Goal: Communication & Community: Answer question/provide support

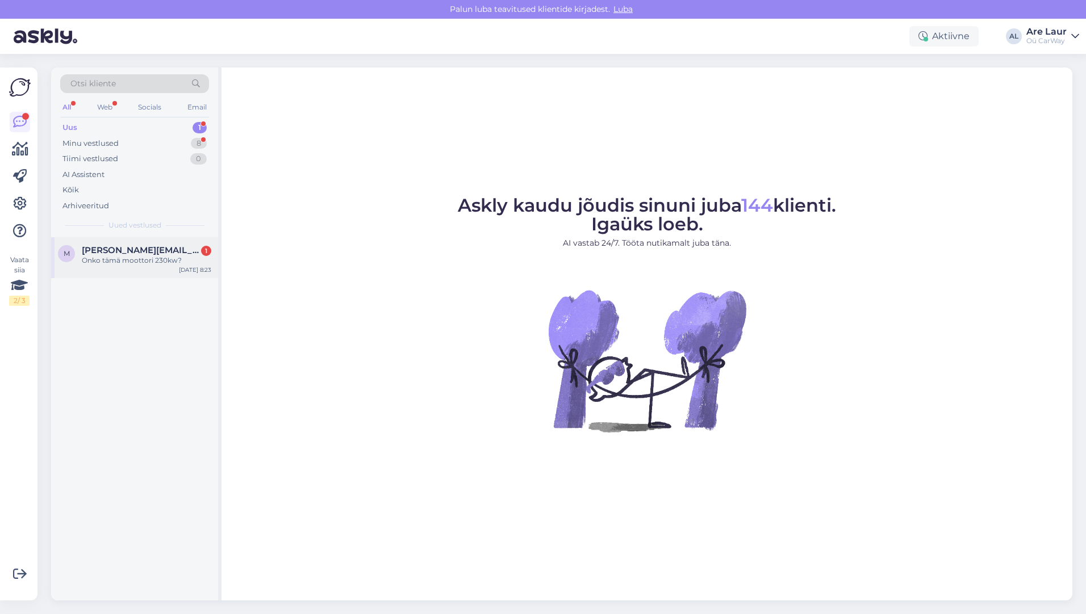
click at [147, 250] on span "[PERSON_NAME][EMAIL_ADDRESS][DOMAIN_NAME]" at bounding box center [141, 250] width 118 height 10
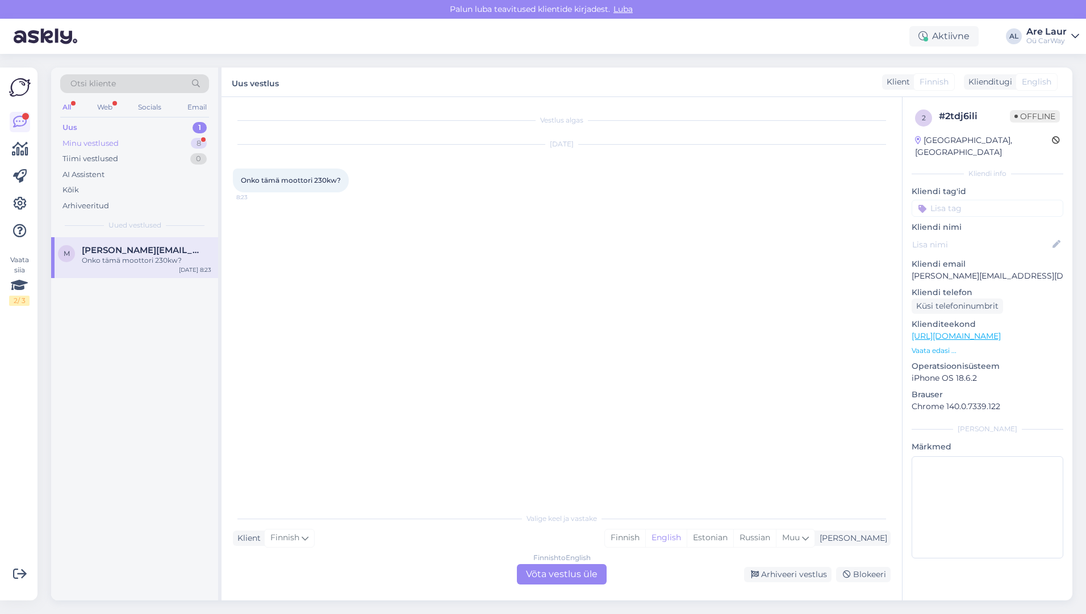
click at [101, 144] on div "Minu vestlused" at bounding box center [90, 143] width 56 height 11
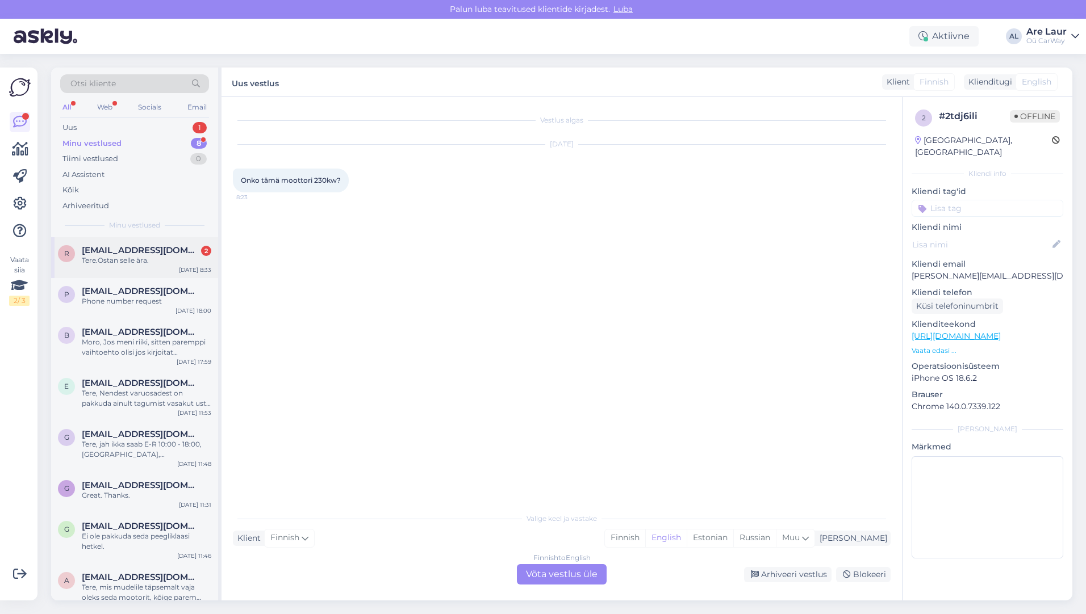
click at [141, 256] on div "Tere.Ostan selle ära." at bounding box center [146, 261] width 129 height 10
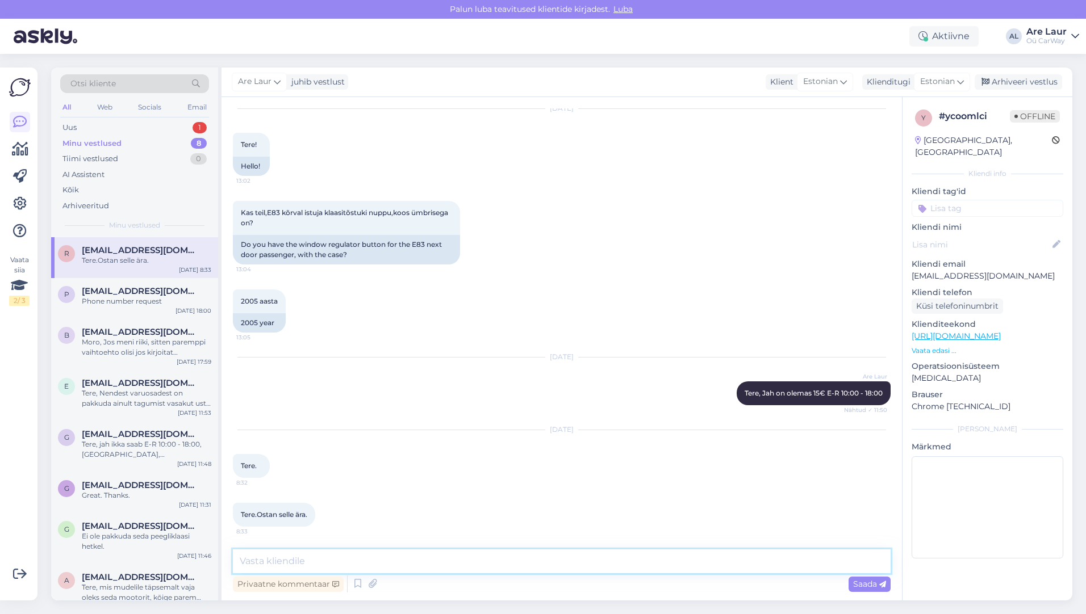
click at [300, 561] on textarea at bounding box center [562, 562] width 658 height 24
type textarea "E"
type textarea "a"
click at [311, 561] on textarea "Tere, aga palun astuge läbi E-R 10:00-18:00 kui postiga soovite siis lisandub p…" at bounding box center [562, 562] width 658 height 24
type textarea "Tere, aga palun,astuge läbi E-R 10:00-18:00 kui postiga soovite siis lisandub p…"
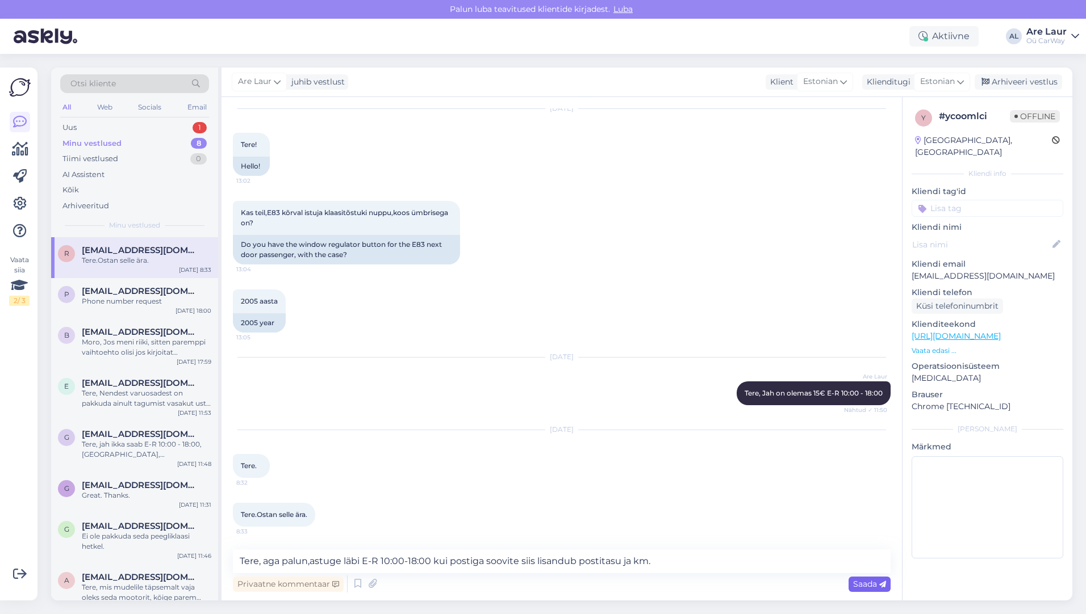
click at [867, 585] on span "Saada" at bounding box center [869, 584] width 33 height 10
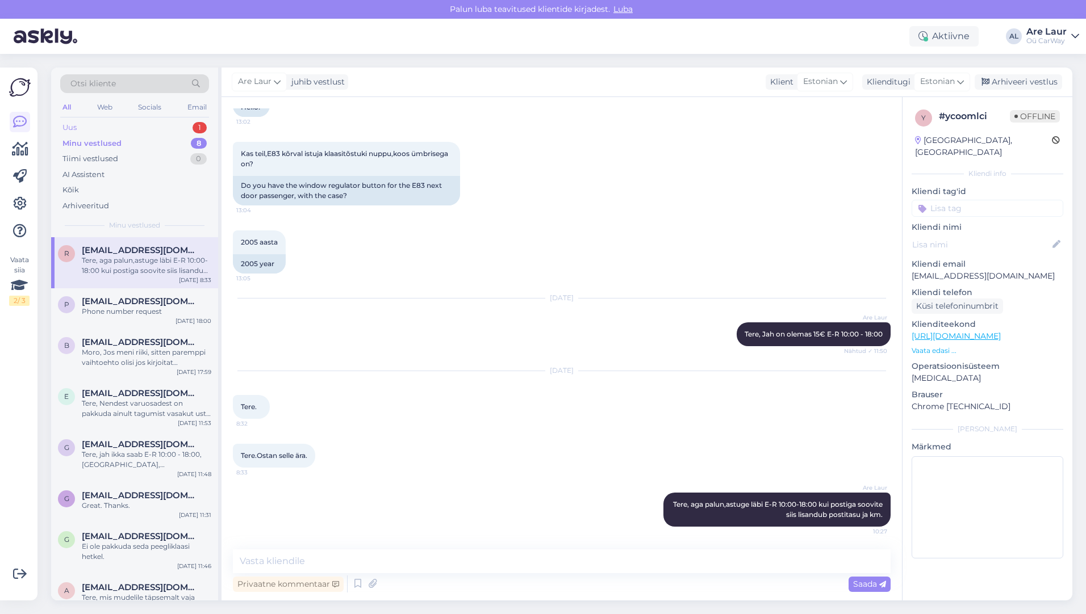
click at [85, 132] on div "Uus 1" at bounding box center [134, 128] width 149 height 16
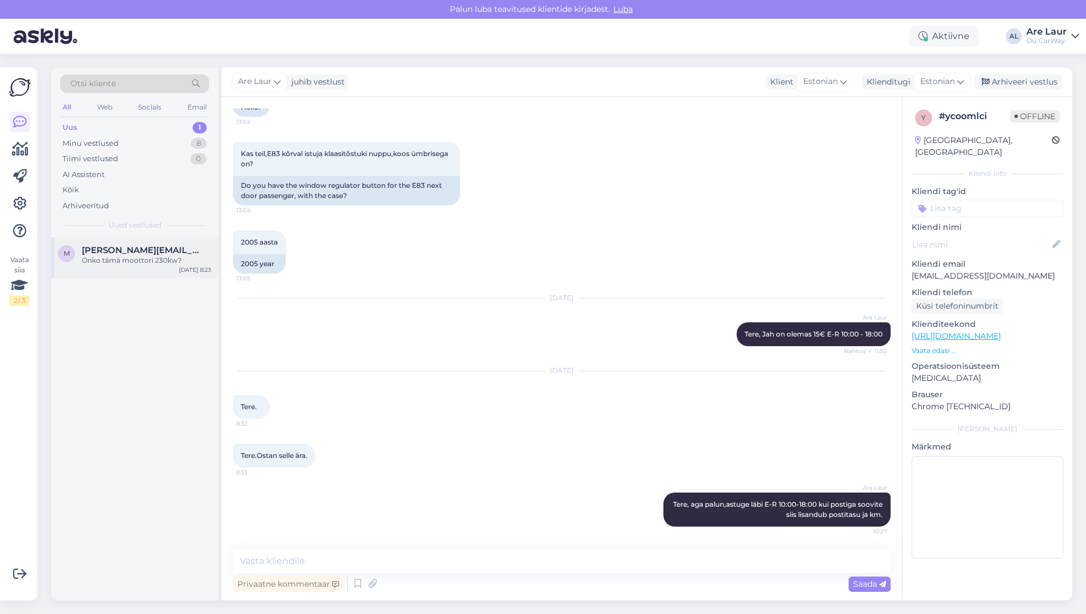
click at [121, 248] on span "[PERSON_NAME][EMAIL_ADDRESS][DOMAIN_NAME]" at bounding box center [141, 250] width 118 height 10
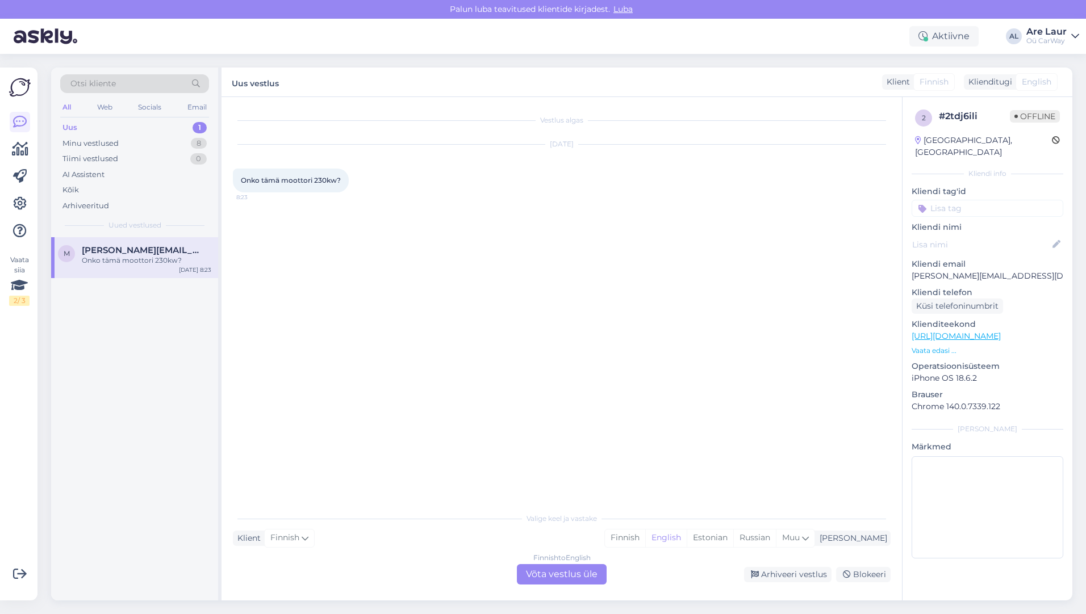
click at [559, 577] on div "Finnish to English Võta vestlus üle" at bounding box center [562, 575] width 90 height 20
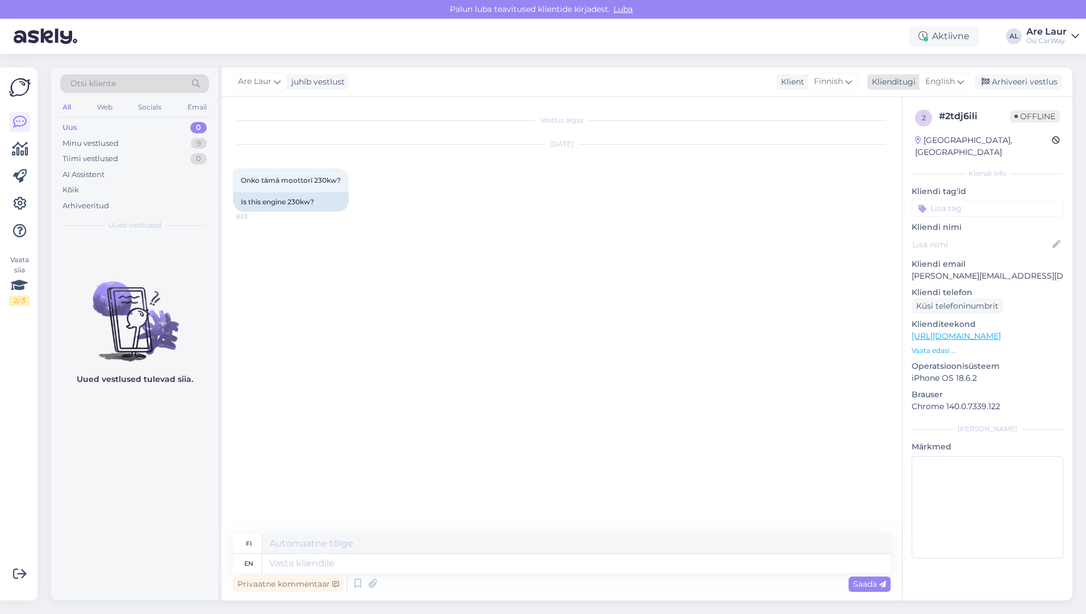
click at [936, 83] on span "English" at bounding box center [940, 82] width 30 height 12
type input "fin"
click at [901, 131] on link "Finnish" at bounding box center [918, 132] width 125 height 18
click at [374, 567] on textarea at bounding box center [562, 562] width 658 height 24
type textarea "Moi, mistä konesta on puuhe , onko registeri numeroa autosta mihin konea tarvit…"
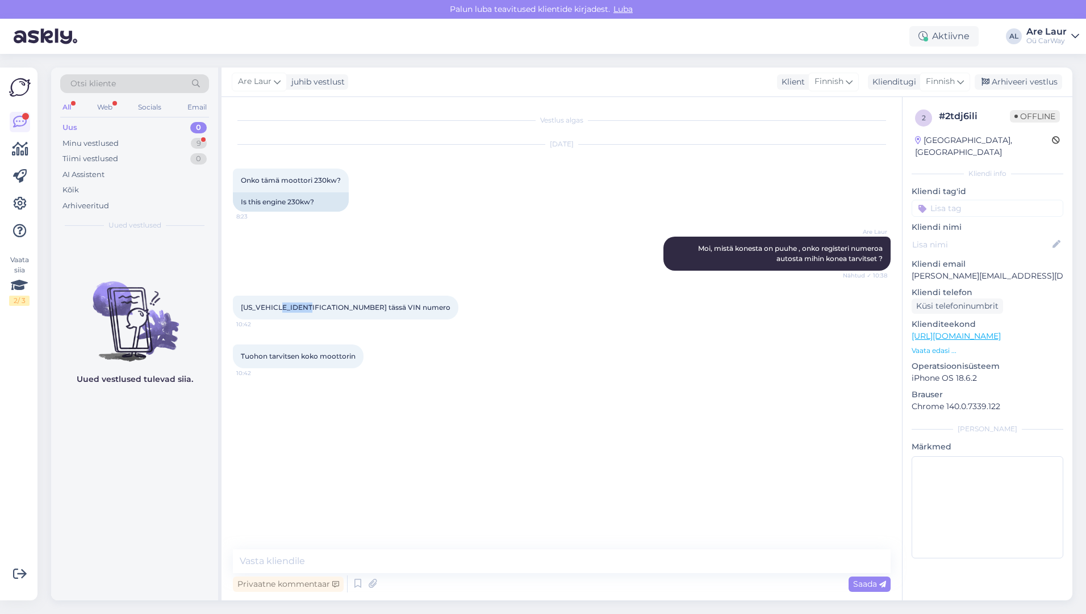
drag, startPoint x: 317, startPoint y: 307, endPoint x: 287, endPoint y: 309, distance: 30.1
click at [287, 309] on span "[US_VEHICLE_IDENTIFICATION_NUMBER] tässä VIN numero" at bounding box center [346, 307] width 210 height 9
drag, startPoint x: 287, startPoint y: 309, endPoint x: 300, endPoint y: 307, distance: 12.7
copy span "DX32808"
click at [107, 138] on div "Minu vestlused" at bounding box center [90, 143] width 56 height 11
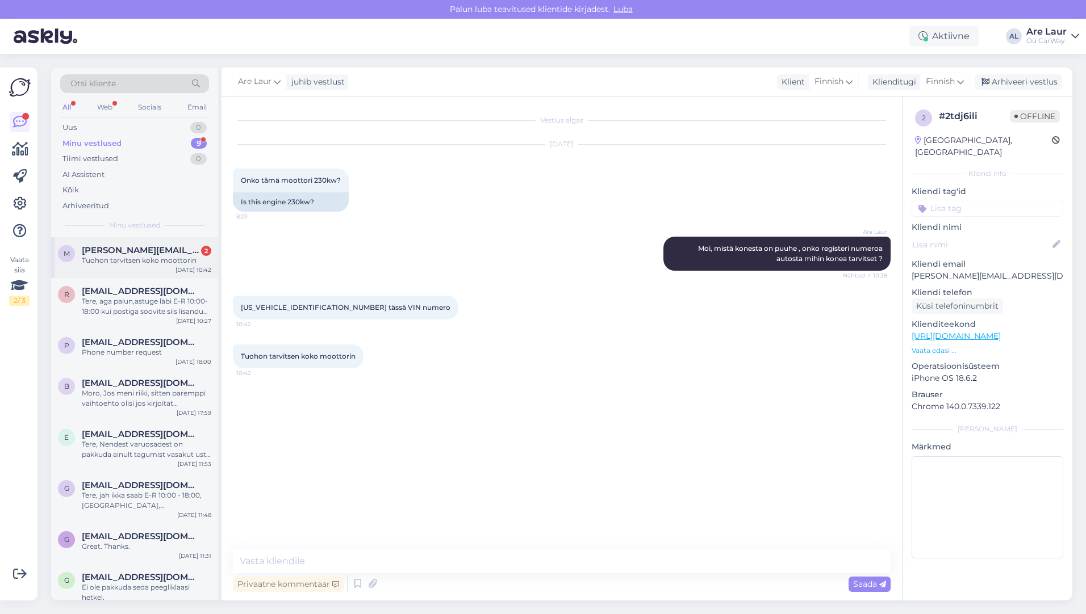
click at [119, 257] on div "Tuohon tarvitsen koko moottorin" at bounding box center [146, 261] width 129 height 10
click at [132, 291] on span "[EMAIL_ADDRESS][DOMAIN_NAME]" at bounding box center [141, 291] width 118 height 10
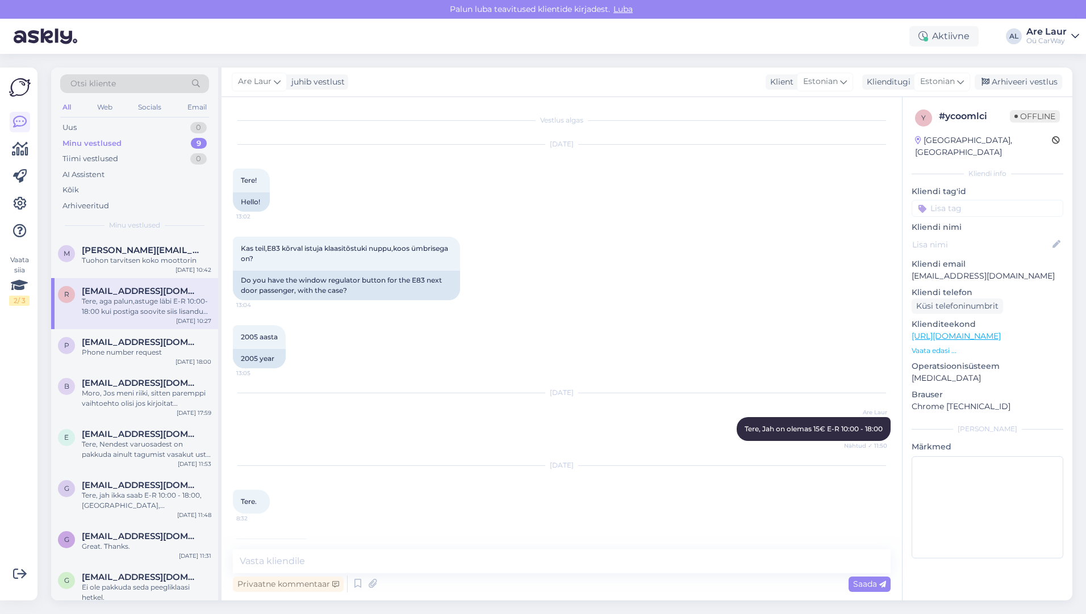
scroll to position [95, 0]
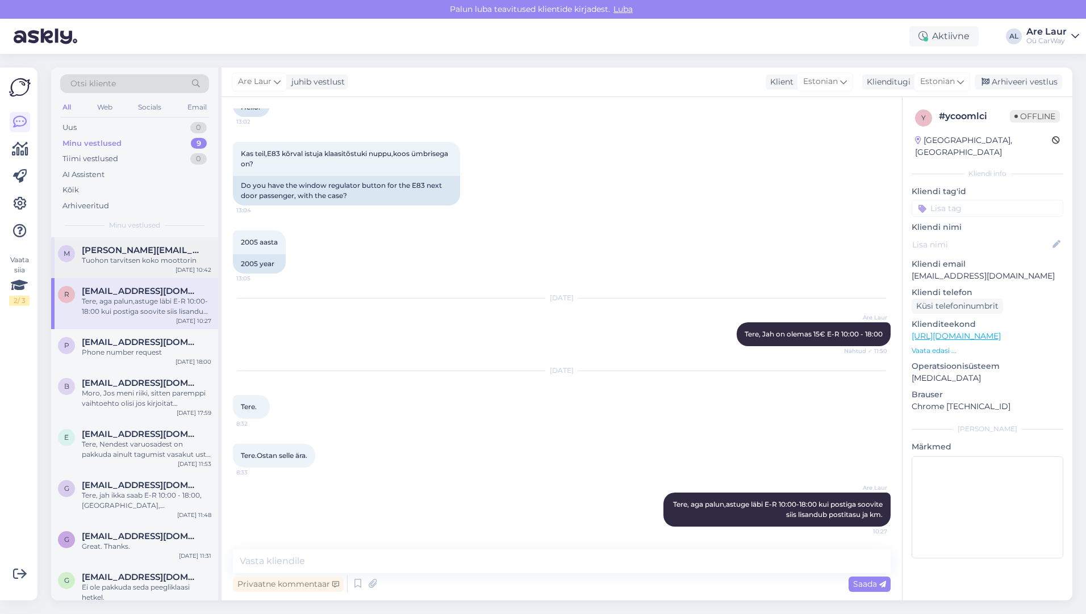
click at [131, 261] on div "Tuohon tarvitsen koko moottorin" at bounding box center [146, 261] width 129 height 10
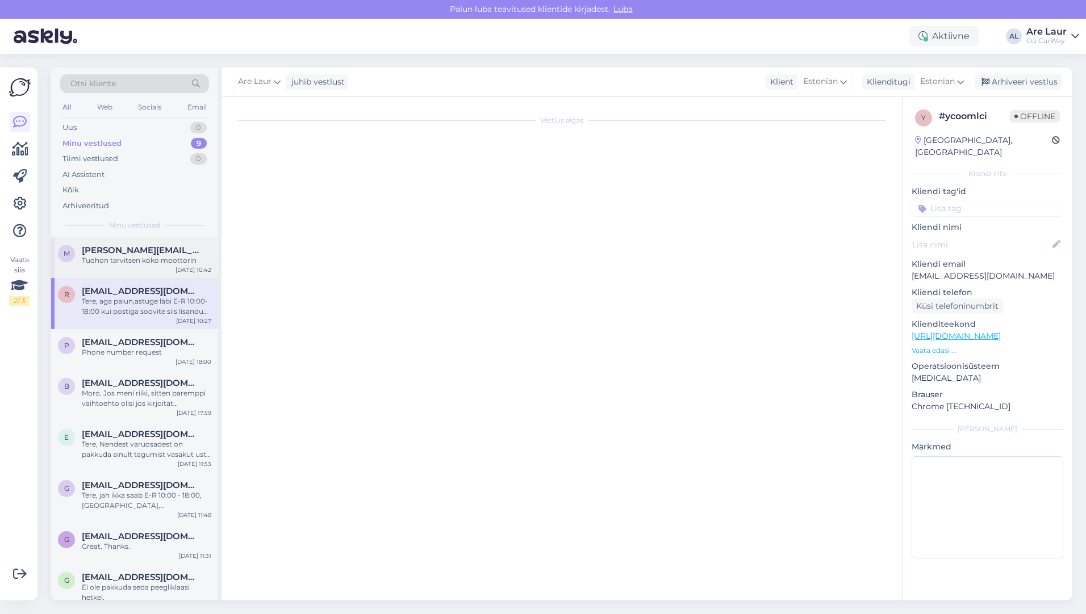
scroll to position [0, 0]
